Goal: Find specific page/section: Find specific page/section

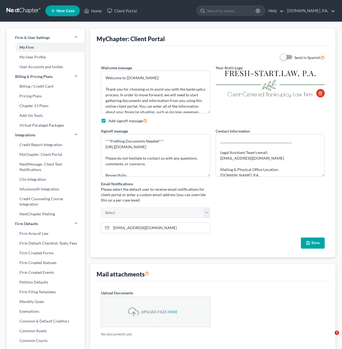
select select
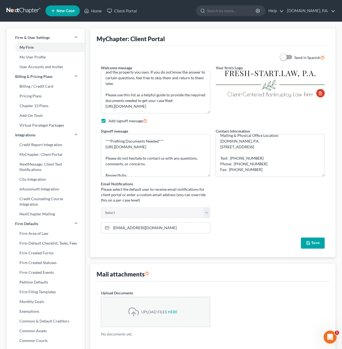
click at [31, 9] on link at bounding box center [23, 11] width 35 height 10
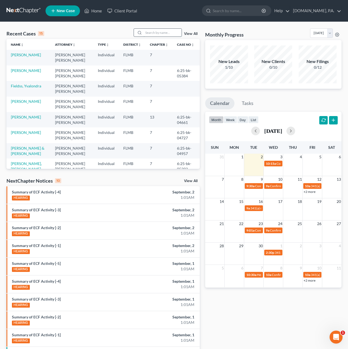
click at [154, 32] on input "search" at bounding box center [163, 33] width 38 height 8
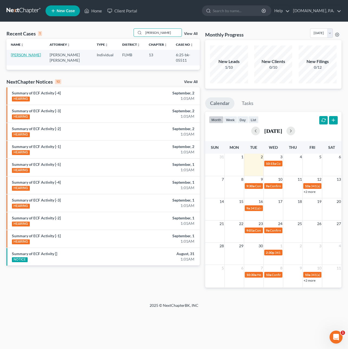
type input "[PERSON_NAME]"
click at [21, 57] on link "[PERSON_NAME]" at bounding box center [26, 55] width 30 height 5
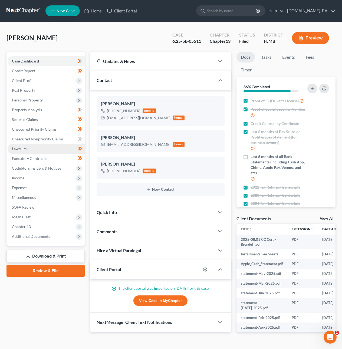
click at [20, 152] on link "Lawsuits" at bounding box center [46, 149] width 77 height 10
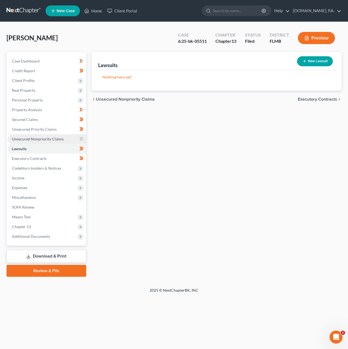
click at [48, 139] on span "Unsecured Nonpriority Claims" at bounding box center [38, 139] width 52 height 5
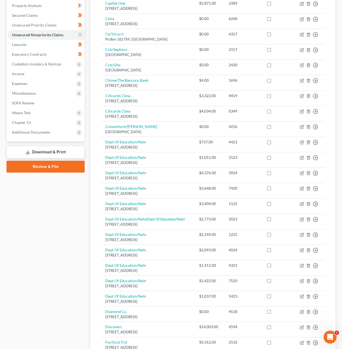
scroll to position [59, 0]
